Goal: Navigation & Orientation: Understand site structure

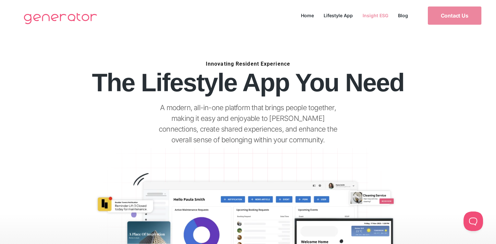
click at [375, 13] on link "Insight ESG" at bounding box center [374, 15] width 35 height 9
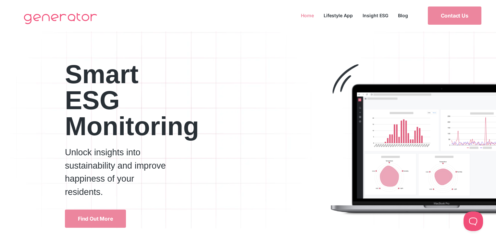
click at [310, 15] on link "Home" at bounding box center [307, 15] width 23 height 9
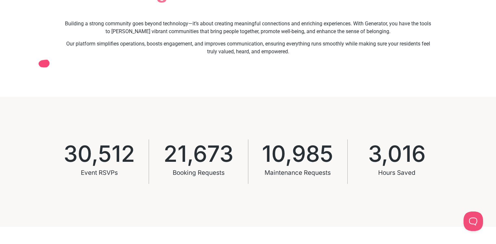
scroll to position [382, 0]
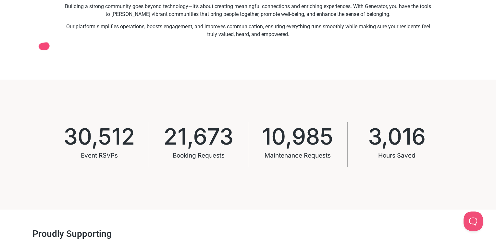
click at [409, 135] on span "3,016" at bounding box center [396, 136] width 57 height 22
click at [302, 143] on span "10,985" at bounding box center [297, 136] width 71 height 22
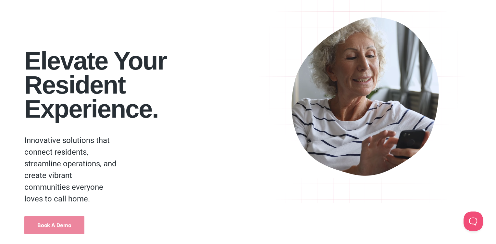
scroll to position [0, 0]
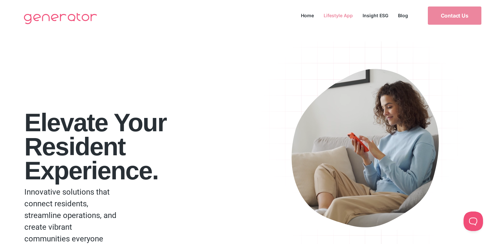
click at [341, 15] on link "Lifestyle App" at bounding box center [338, 15] width 39 height 9
